Goal: Entertainment & Leisure: Consume media (video, audio)

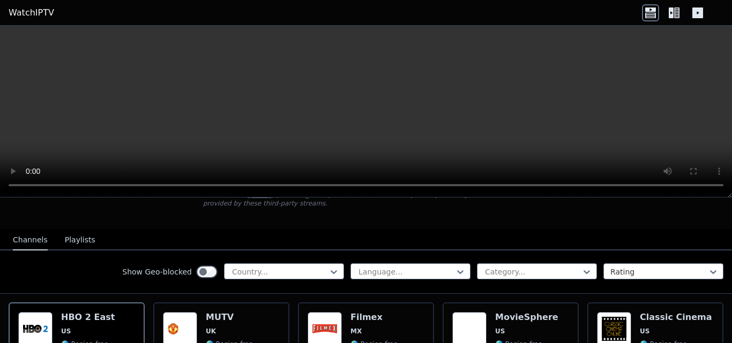
scroll to position [107, 0]
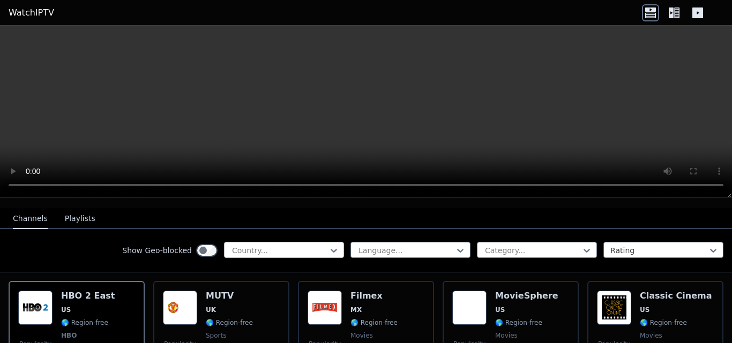
click at [279, 245] on div at bounding box center [279, 250] width 97 height 11
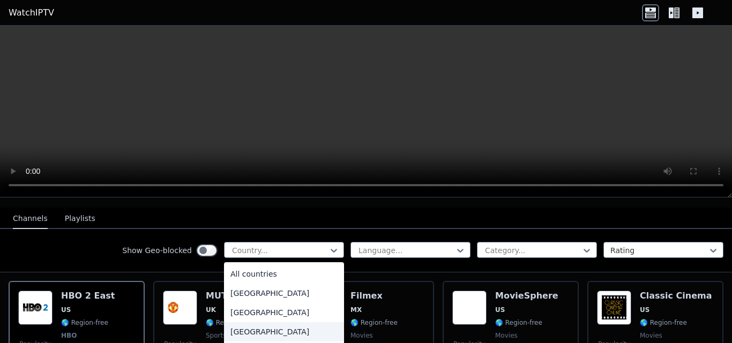
click at [283, 325] on div "[GEOGRAPHIC_DATA]" at bounding box center [284, 331] width 120 height 19
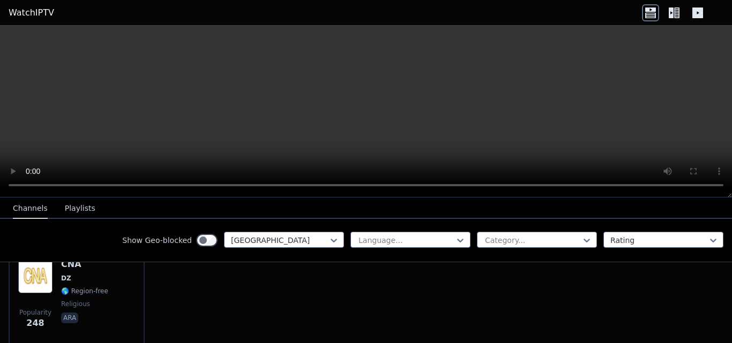
scroll to position [124, 0]
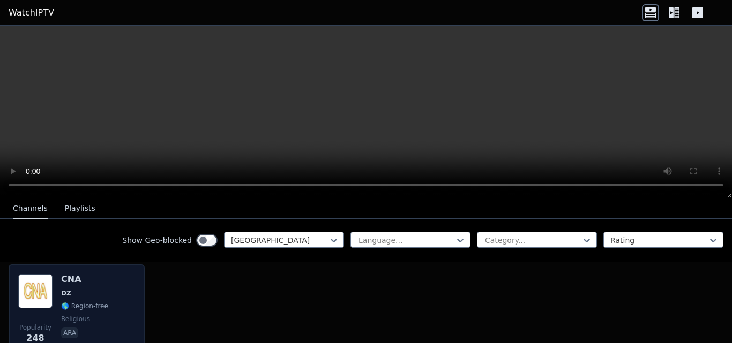
click at [84, 289] on span "DZ" at bounding box center [84, 293] width 47 height 9
click at [86, 302] on span "🌎 Region-free" at bounding box center [84, 306] width 47 height 9
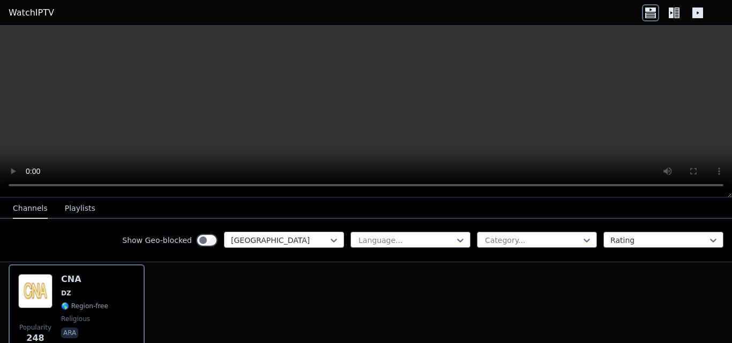
click at [267, 242] on div at bounding box center [279, 240] width 97 height 11
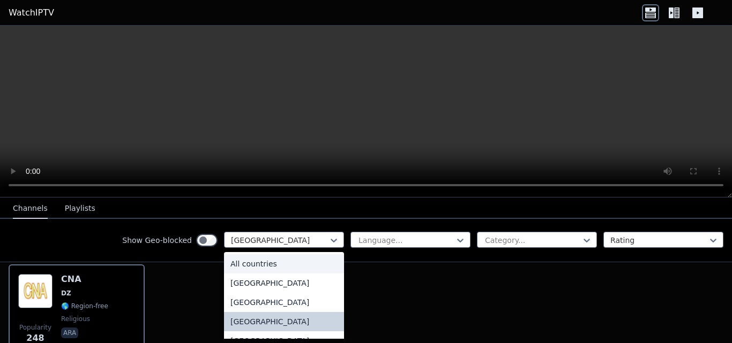
click at [278, 262] on div "All countries" at bounding box center [284, 263] width 120 height 19
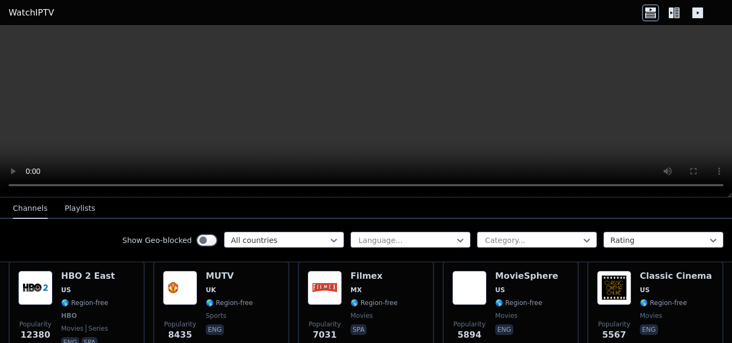
scroll to position [129, 0]
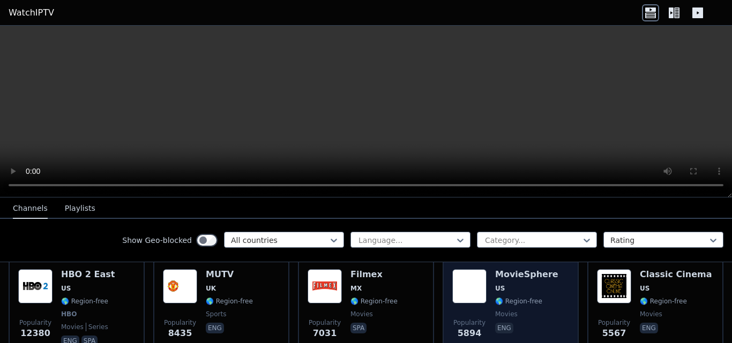
click at [534, 323] on span "eng" at bounding box center [526, 329] width 63 height 13
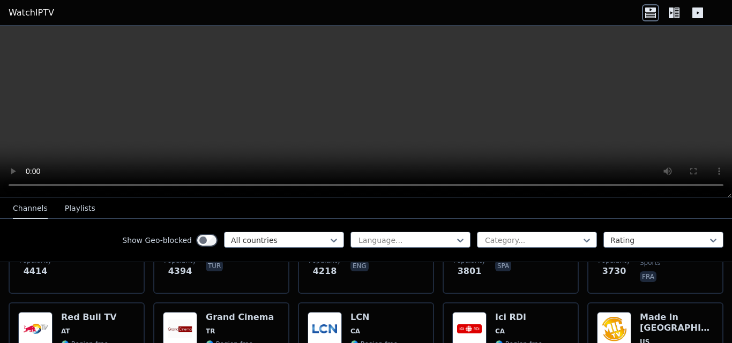
scroll to position [300, 0]
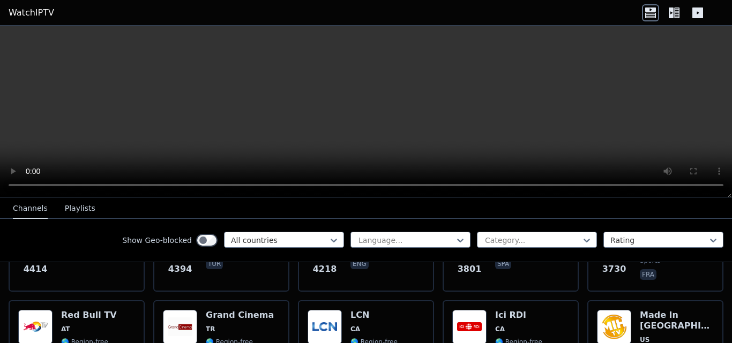
click at [567, 250] on div "Show Geo-blocked All countries Language... Category... Rating" at bounding box center [366, 240] width 732 height 43
click at [565, 243] on div at bounding box center [532, 240] width 97 height 11
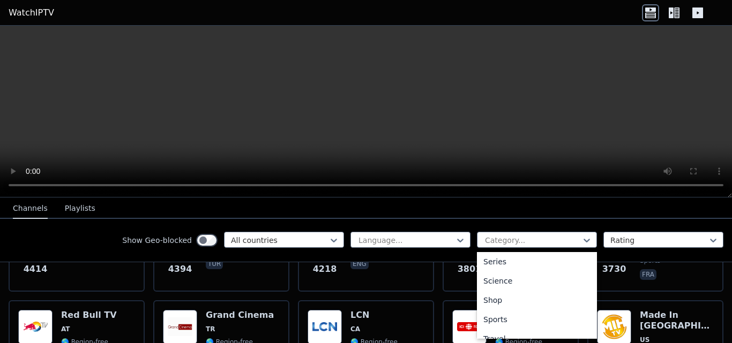
scroll to position [429, 0]
click at [510, 294] on div "Sports" at bounding box center [537, 298] width 120 height 19
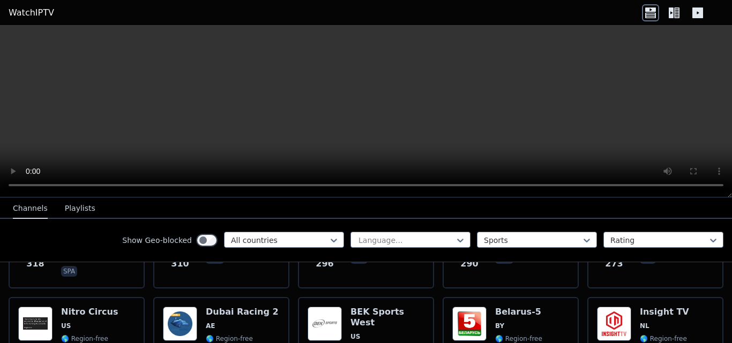
scroll to position [1180, 0]
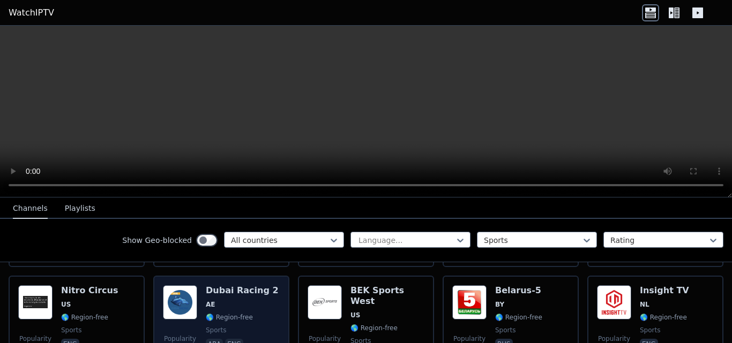
click at [238, 313] on span "🌎 Region-free" at bounding box center [229, 317] width 47 height 9
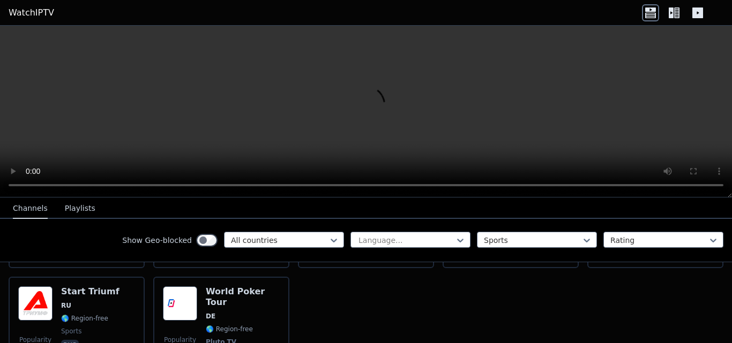
scroll to position [2486, 0]
click at [557, 244] on div at bounding box center [532, 240] width 97 height 11
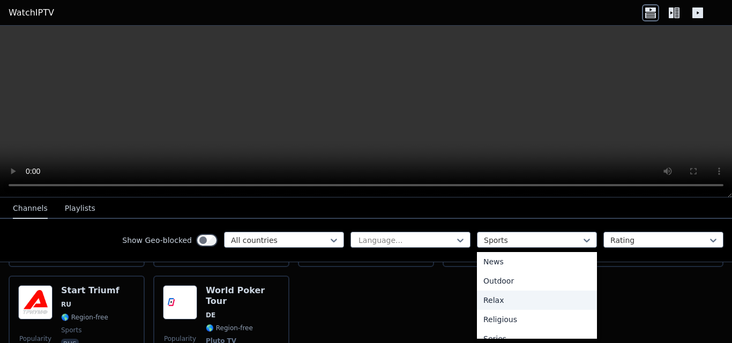
scroll to position [0, 0]
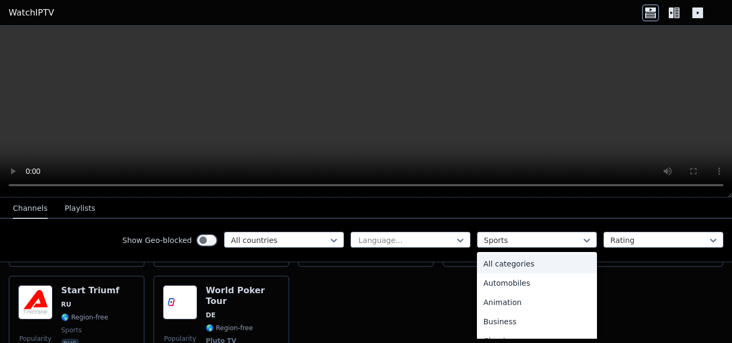
click at [540, 266] on div "All categories" at bounding box center [537, 263] width 120 height 19
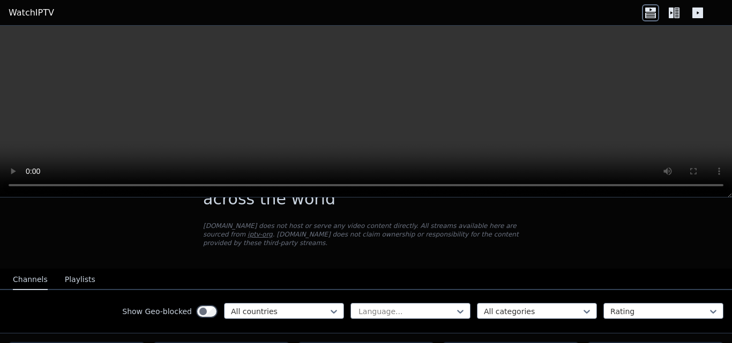
scroll to position [64, 0]
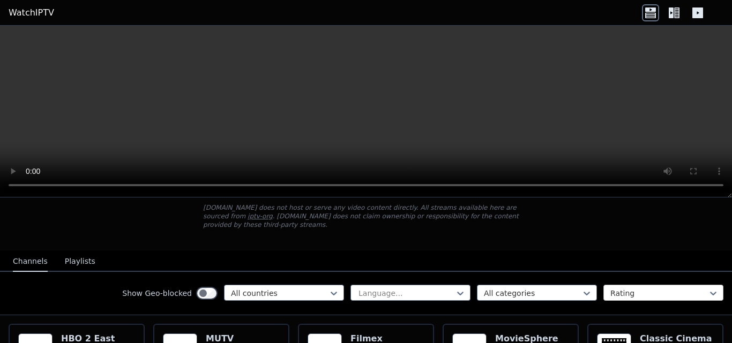
click at [665, 289] on div at bounding box center [658, 293] width 97 height 11
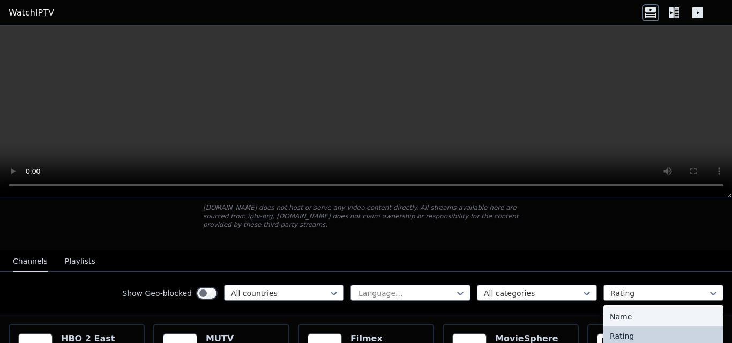
click at [686, 272] on div "Show Geo-blocked All countries Language... All categories 4 results available. …" at bounding box center [366, 293] width 732 height 43
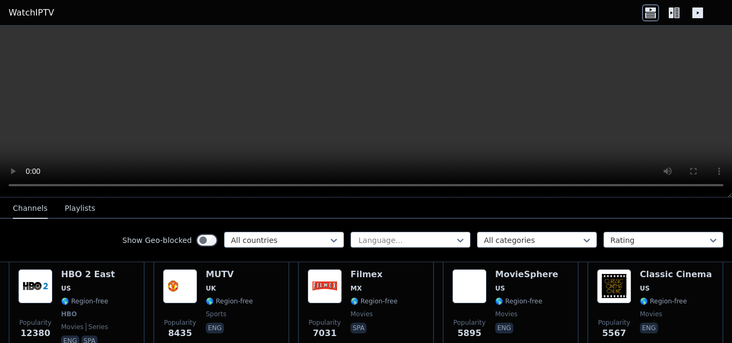
scroll to position [150, 0]
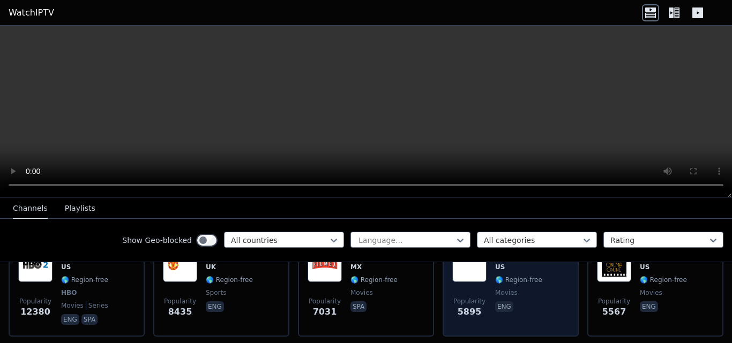
click at [515, 289] on div "MovieSphere US 🌎 Region-free movies eng" at bounding box center [526, 287] width 63 height 79
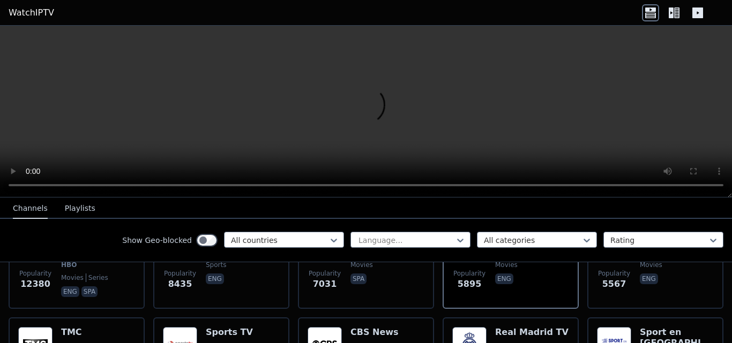
scroll to position [193, 0]
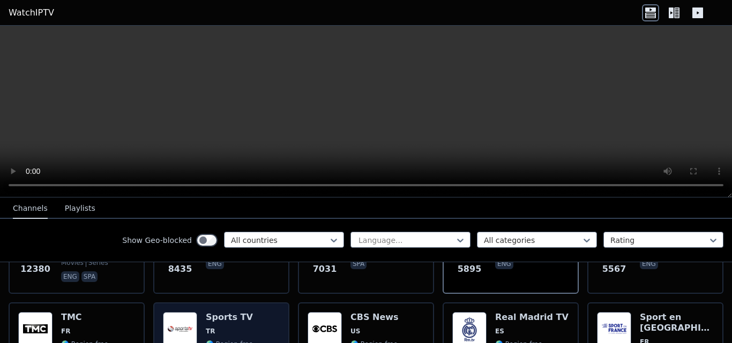
click at [231, 327] on span "TR" at bounding box center [229, 331] width 47 height 9
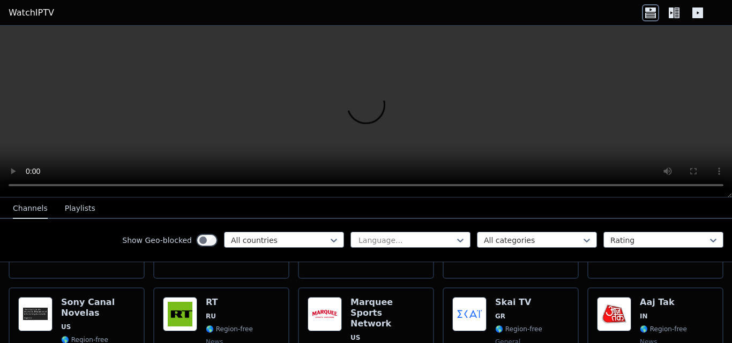
scroll to position [1085, 0]
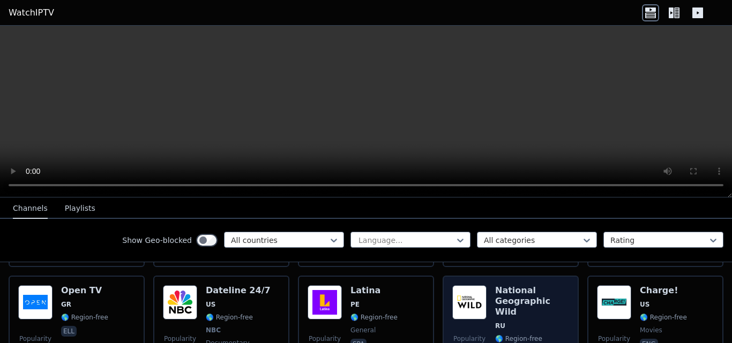
click at [495, 286] on h6 "National Geographic Wild" at bounding box center [532, 302] width 74 height 32
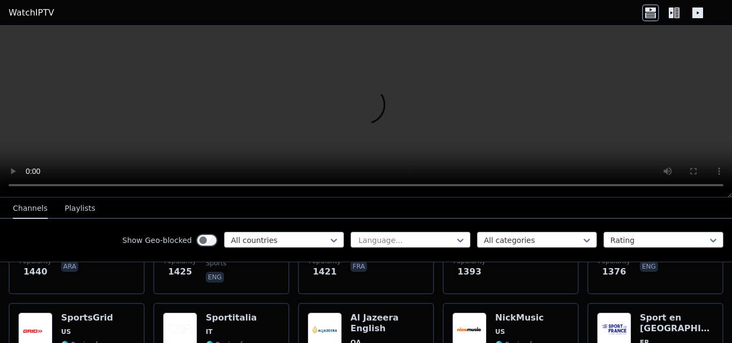
scroll to position [1299, 0]
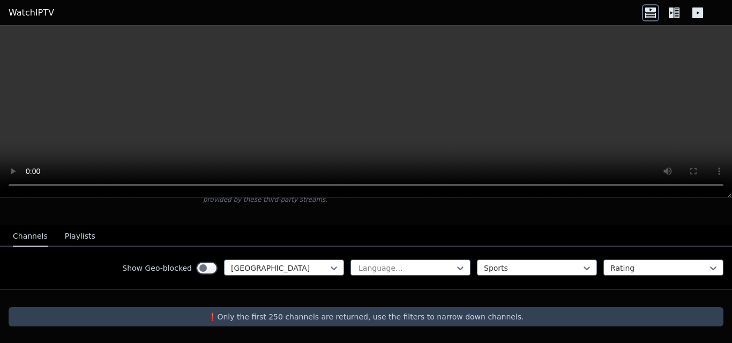
scroll to position [81, 0]
